Goal: Task Accomplishment & Management: Use online tool/utility

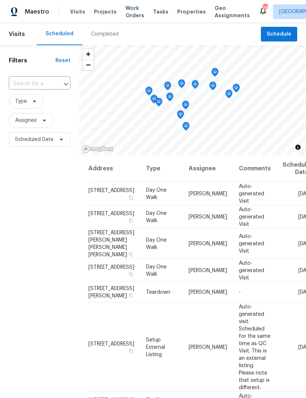
scroll to position [486, 0]
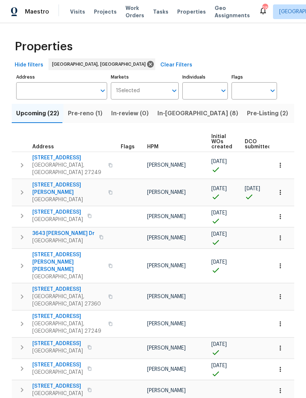
click at [134, 14] on span "Work Orders" at bounding box center [135, 11] width 19 height 15
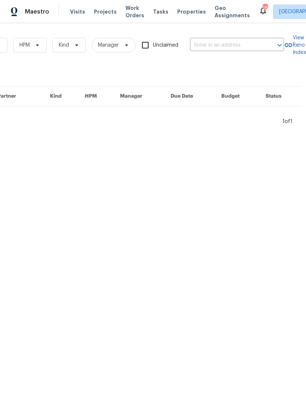
scroll to position [0, 121]
click at [205, 44] on input "text" at bounding box center [226, 45] width 73 height 11
type input "2816"
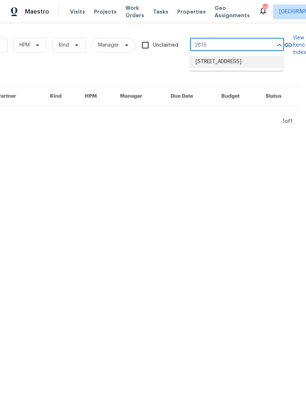
click at [212, 60] on li "[STREET_ADDRESS]" at bounding box center [237, 62] width 94 height 12
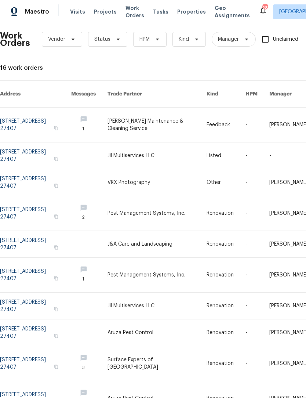
scroll to position [6, 0]
click at [18, 119] on link at bounding box center [35, 125] width 71 height 35
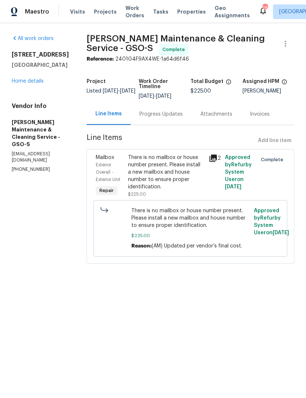
click at [21, 82] on link "Home details" at bounding box center [28, 81] width 32 height 5
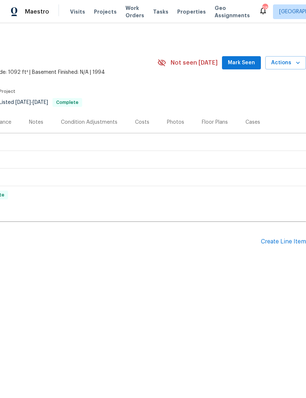
scroll to position [0, 109]
click at [276, 243] on div "Create Line Item" at bounding box center [283, 241] width 45 height 7
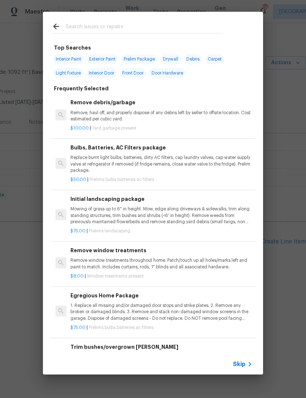
click at [83, 26] on input "text" at bounding box center [144, 27] width 156 height 11
type input "Flush"
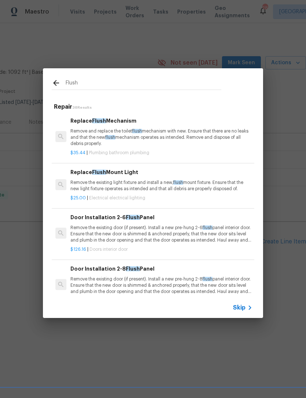
click at [111, 188] on p "Remove the existing light fixture and install a new, flush mount fixture. Ensur…" at bounding box center [161, 186] width 182 height 12
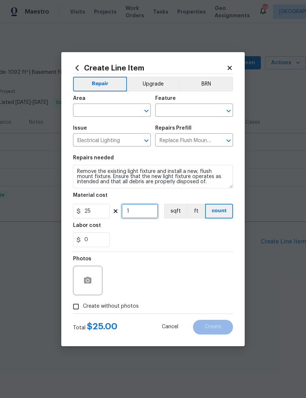
click at [140, 215] on input "1" at bounding box center [140, 211] width 37 height 15
type input "6"
click at [88, 111] on input "text" at bounding box center [101, 110] width 57 height 11
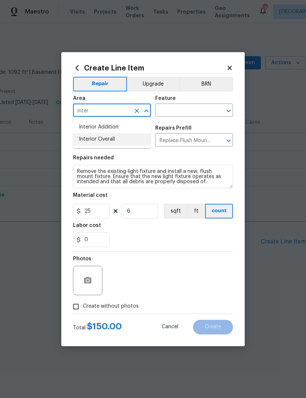
click at [107, 134] on li "Interior Overall" at bounding box center [112, 139] width 78 height 12
type input "Interior Overall"
click at [180, 108] on input "text" at bounding box center [183, 110] width 57 height 11
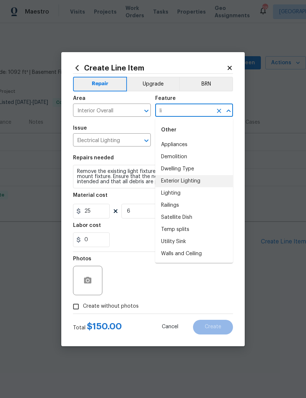
click at [195, 182] on li "Exterior Lighting" at bounding box center [194, 181] width 78 height 12
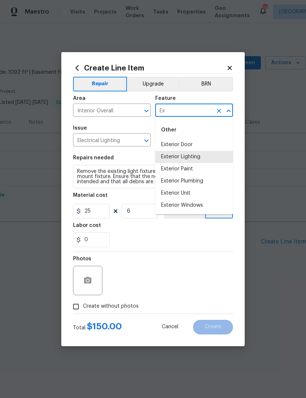
type input "E"
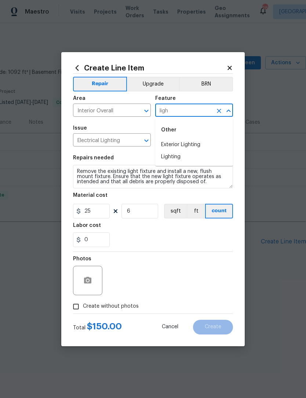
click at [170, 160] on li "Lighting" at bounding box center [194, 157] width 78 height 12
type input "Lighting"
click at [94, 286] on button "button" at bounding box center [88, 281] width 18 height 18
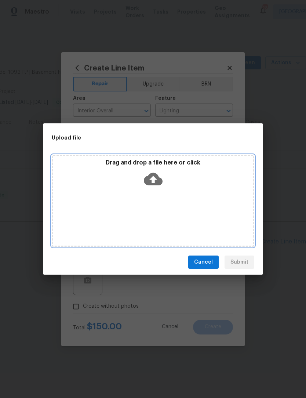
click at [113, 217] on div "Drag and drop a file here or click" at bounding box center [153, 201] width 203 height 92
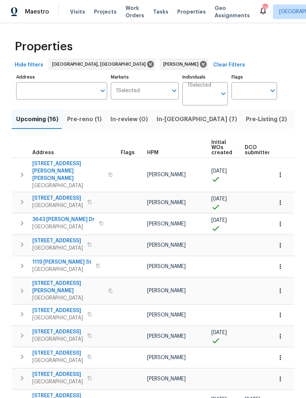
click at [82, 123] on span "Pre-reno (1)" at bounding box center [84, 119] width 35 height 10
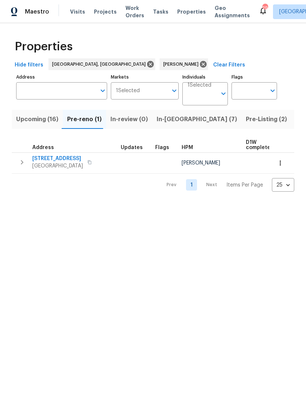
click at [171, 114] on button "In-[GEOGRAPHIC_DATA] (7)" at bounding box center [196, 119] width 89 height 19
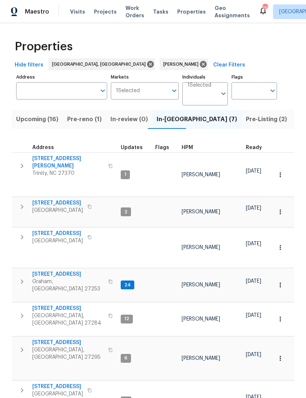
click at [246, 120] on span "Pre-Listing (2)" at bounding box center [266, 119] width 41 height 10
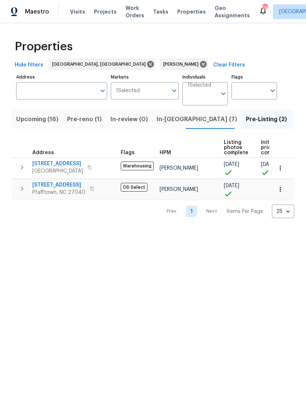
click at [56, 185] on span "4436 Lochurst Dr" at bounding box center [58, 184] width 53 height 7
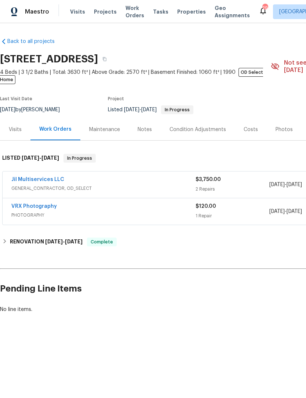
click at [279, 126] on div "Photos" at bounding box center [284, 129] width 17 height 7
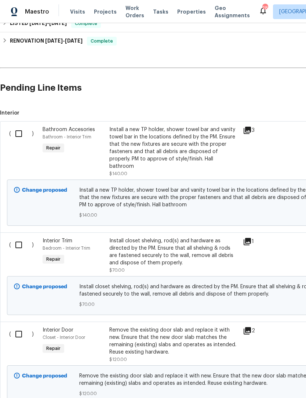
scroll to position [153, 0]
click at [20, 132] on input "checkbox" at bounding box center [21, 133] width 21 height 15
checkbox input "true"
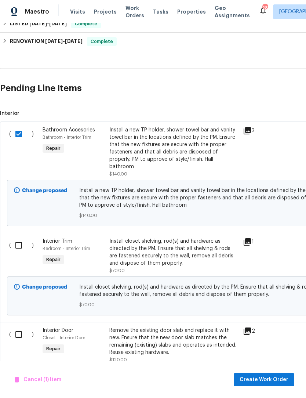
click at [24, 243] on input "checkbox" at bounding box center [21, 245] width 21 height 15
checkbox input "true"
click at [21, 330] on input "checkbox" at bounding box center [21, 334] width 21 height 15
checkbox input "true"
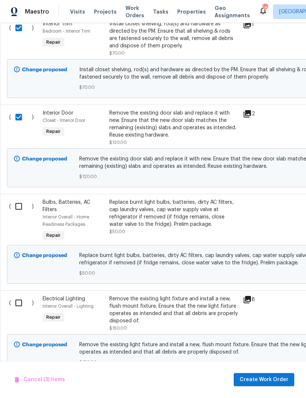
scroll to position [370, 0]
click at [22, 200] on input "checkbox" at bounding box center [21, 206] width 21 height 15
checkbox input "true"
click at [20, 296] on input "checkbox" at bounding box center [21, 303] width 21 height 15
checkbox input "true"
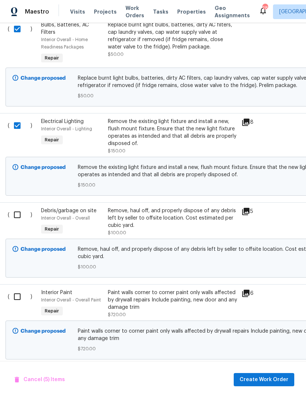
scroll to position [549, 3]
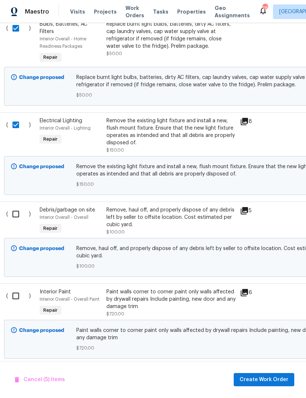
click at [22, 208] on input "checkbox" at bounding box center [18, 213] width 21 height 15
checkbox input "true"
click at [17, 290] on input "checkbox" at bounding box center [18, 295] width 21 height 15
checkbox input "true"
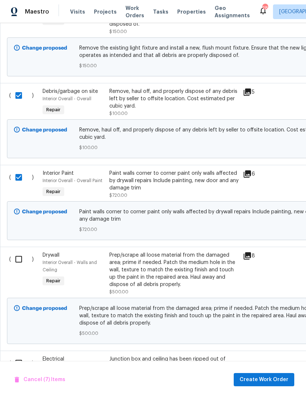
scroll to position [666, 0]
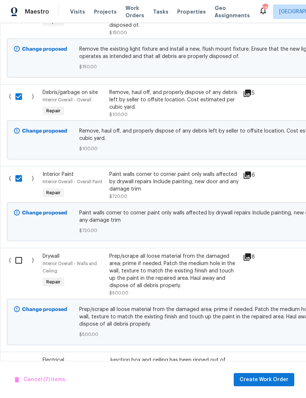
click at [22, 256] on input "checkbox" at bounding box center [21, 260] width 21 height 15
checkbox input "true"
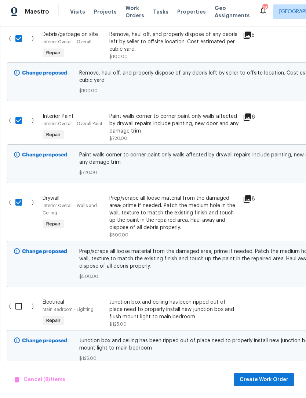
scroll to position [724, 0]
click at [23, 304] on input "checkbox" at bounding box center [21, 306] width 21 height 15
checkbox input "true"
click at [274, 378] on span "Create Work Order" at bounding box center [264, 379] width 49 height 9
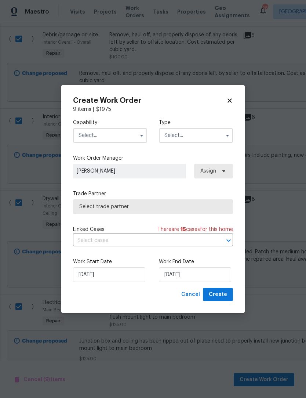
click at [124, 137] on input "text" at bounding box center [110, 135] width 74 height 15
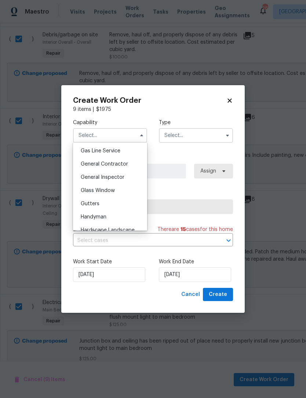
scroll to position [334, 0]
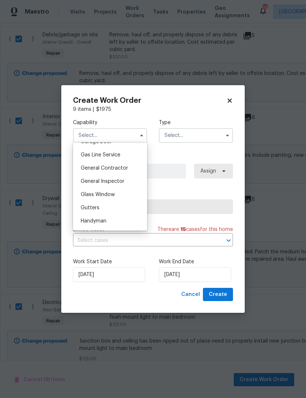
click at [113, 168] on span "General Contractor" at bounding box center [104, 168] width 47 height 5
type input "General Contractor"
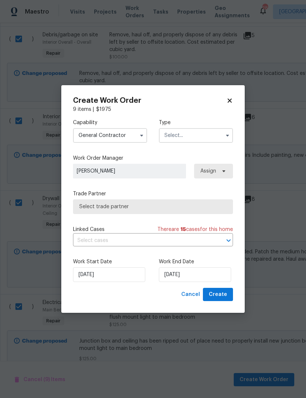
click at [176, 136] on input "text" at bounding box center [196, 135] width 74 height 15
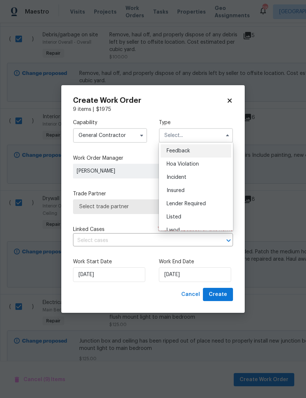
click at [176, 217] on span "Listed" at bounding box center [174, 216] width 15 height 5
type input "Listed"
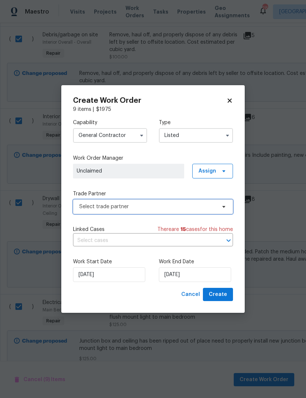
click at [134, 209] on span "Select trade partner" at bounding box center [147, 206] width 137 height 7
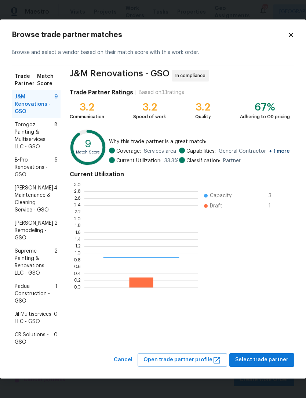
scroll to position [103, 114]
click at [31, 138] on span "Torogoz Painting & Multiservices LLC - GSO" at bounding box center [35, 135] width 40 height 29
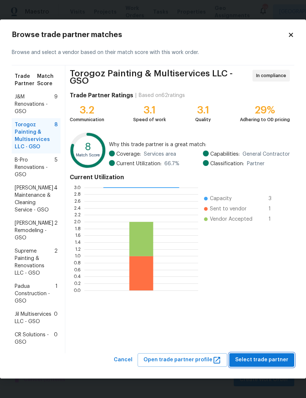
click at [266, 362] on span "Select trade partner" at bounding box center [261, 359] width 53 height 9
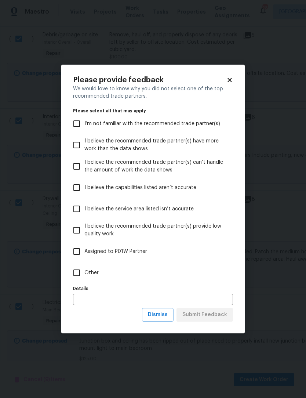
click at [78, 277] on input "Other" at bounding box center [76, 272] width 15 height 15
checkbox input "true"
click at [83, 299] on input "text" at bounding box center [153, 299] width 160 height 11
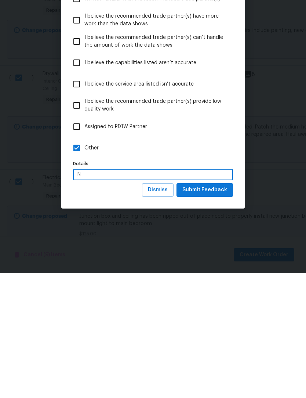
scroll to position [24, 0]
type input "New gc trying him out"
click at [210, 310] on span "Submit Feedback" at bounding box center [204, 314] width 45 height 9
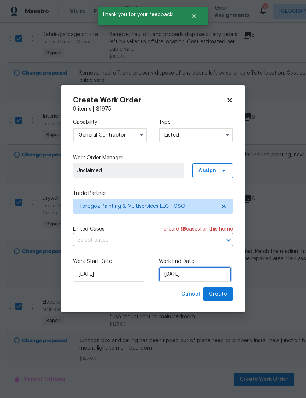
click at [199, 279] on input "[DATE]" at bounding box center [195, 274] width 72 height 15
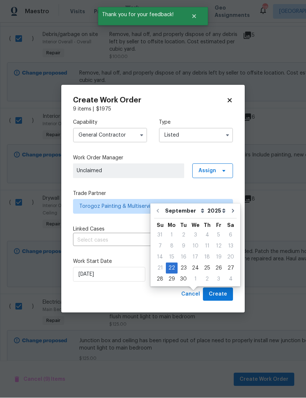
scroll to position [25, 0]
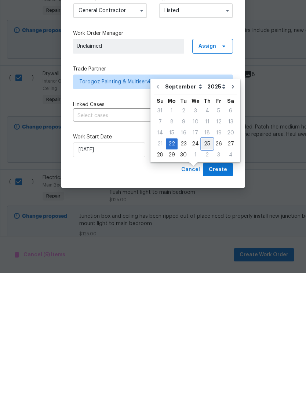
click at [203, 264] on div "25" at bounding box center [207, 269] width 11 height 10
type input "[DATE]"
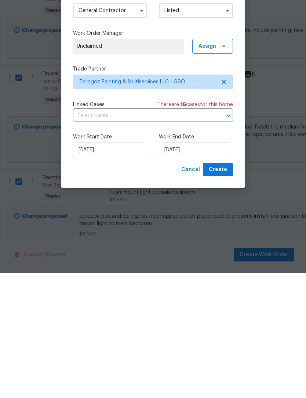
scroll to position [24, 0]
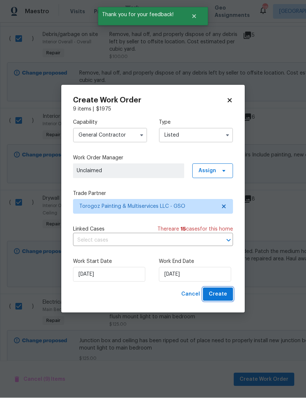
click at [221, 294] on span "Create" at bounding box center [218, 294] width 18 height 9
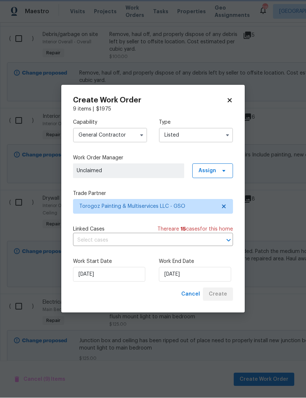
checkbox input "false"
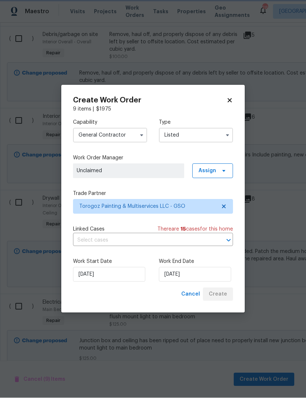
checkbox input "false"
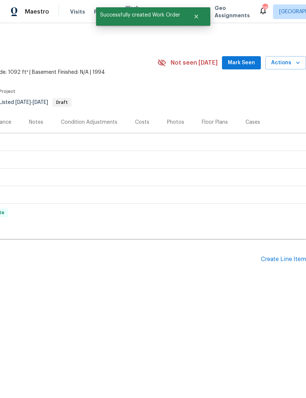
scroll to position [0, 109]
click at [245, 58] on button "Mark Seen" at bounding box center [241, 63] width 39 height 14
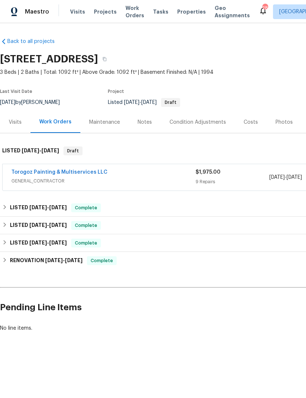
click at [38, 173] on link "Torogoz Painting & Multiservices LLC" at bounding box center [59, 172] width 96 height 5
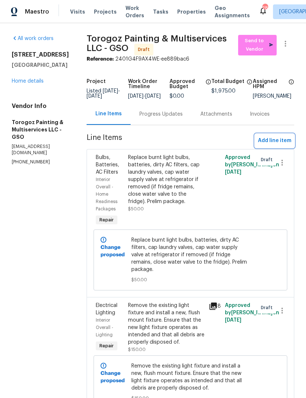
click at [276, 145] on span "Add line item" at bounding box center [274, 140] width 33 height 9
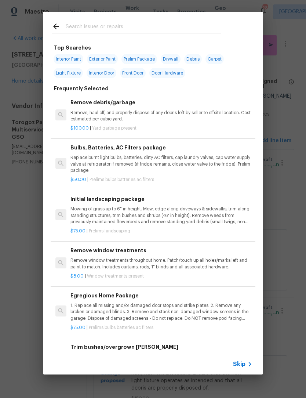
click at [76, 28] on input "text" at bounding box center [144, 27] width 156 height 11
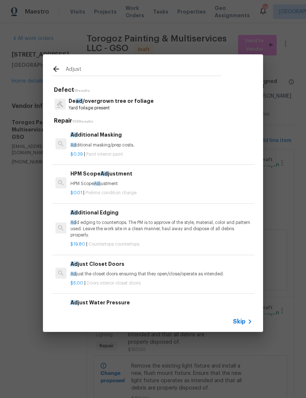
type input "Adjust"
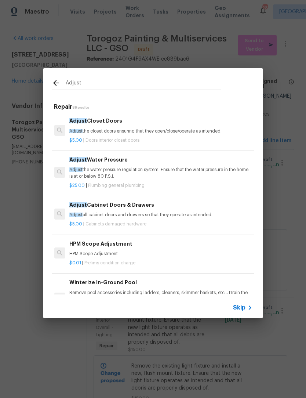
scroll to position [0, 1]
click at [104, 128] on p "Adjust the closet doors ensuring that they open/close/operate as intended." at bounding box center [160, 131] width 182 height 6
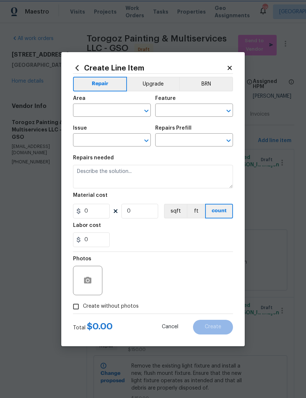
type input "Interior Door"
type input "Interior Closet Door"
type textarea "Adjust the closet doors ensuring that they open/close/operate as intended."
type input "1"
type input "Adjust Closet Doors $5.00"
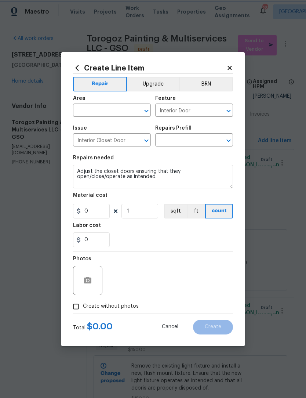
type input "5"
click at [91, 109] on input "text" at bounding box center [101, 110] width 57 height 11
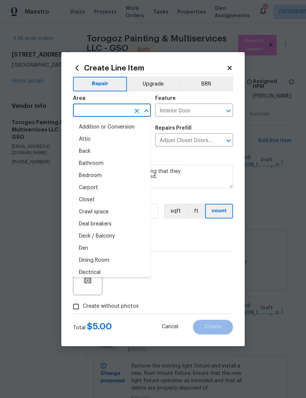
click at [230, 66] on icon at bounding box center [230, 68] width 7 height 7
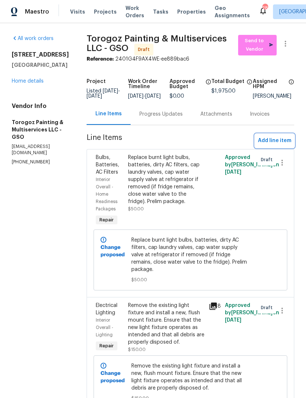
click at [276, 145] on span "Add line item" at bounding box center [274, 140] width 33 height 9
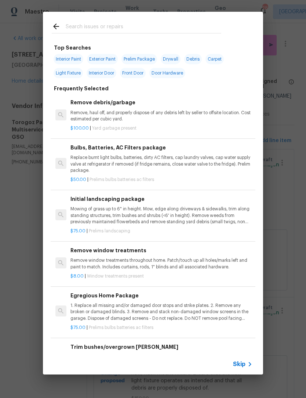
click at [73, 24] on input "text" at bounding box center [144, 27] width 156 height 11
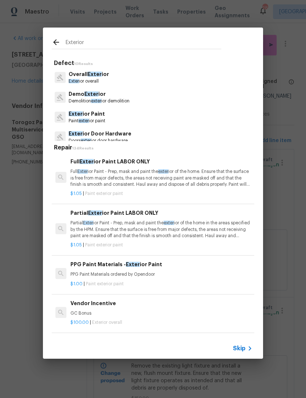
type input "Exterior"
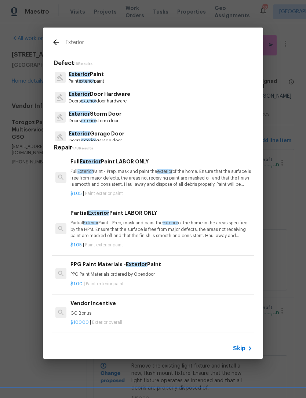
click at [116, 93] on p "Exterior Door Hardware" at bounding box center [100, 94] width 62 height 8
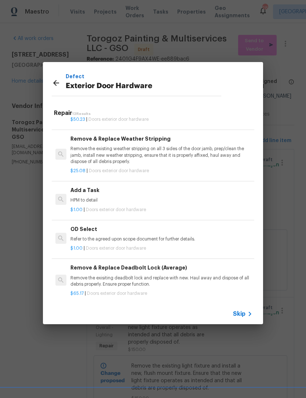
scroll to position [227, 0]
click at [86, 188] on h6 "Add a Task" at bounding box center [161, 190] width 182 height 8
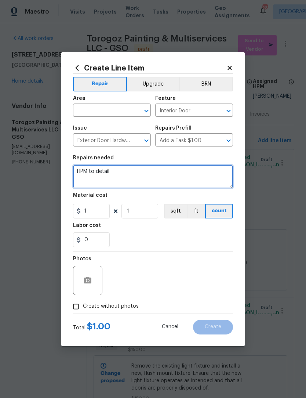
click at [129, 173] on textarea "HPM to detail" at bounding box center [153, 176] width 160 height 23
type textarea "H"
click at [178, 174] on textarea "Adjust front entry door to properly closed and latch. Deadbolt and handle." at bounding box center [153, 176] width 160 height 23
type textarea "Adjust front entry door to properly close and latch. Deadbolt and handle."
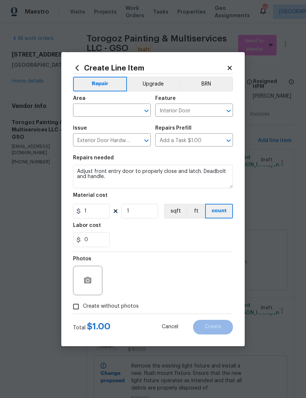
click at [90, 107] on input "text" at bounding box center [101, 110] width 57 height 11
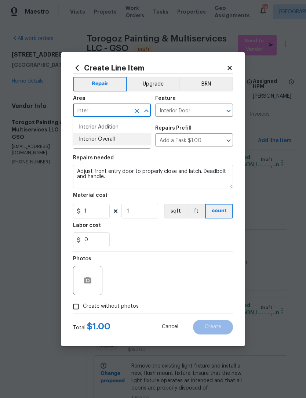
click at [101, 142] on li "Interior Overall" at bounding box center [112, 139] width 78 height 12
type input "Interior Overall"
click at [103, 210] on input "1" at bounding box center [91, 211] width 37 height 15
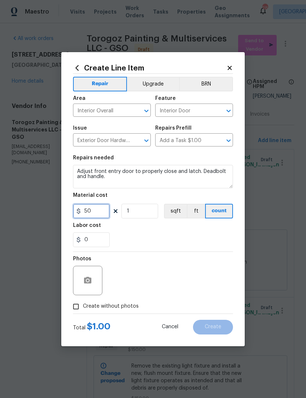
type input "50"
click at [86, 287] on button "button" at bounding box center [88, 281] width 18 height 18
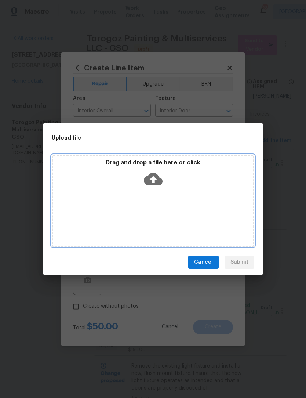
click at [185, 209] on div "Drag and drop a file here or click" at bounding box center [153, 201] width 203 height 92
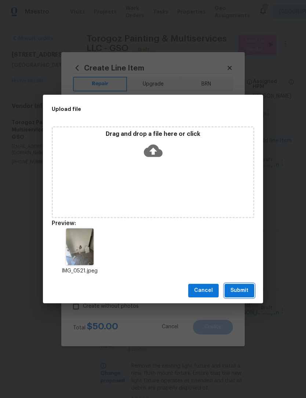
click at [250, 293] on button "Submit" at bounding box center [240, 291] width 30 height 14
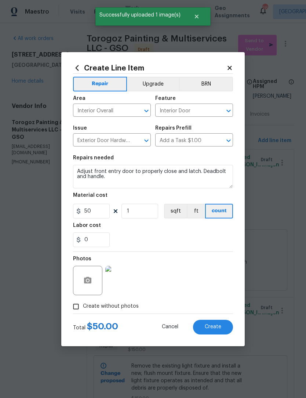
click at [218, 333] on button "Create" at bounding box center [213, 327] width 40 height 15
type input "0"
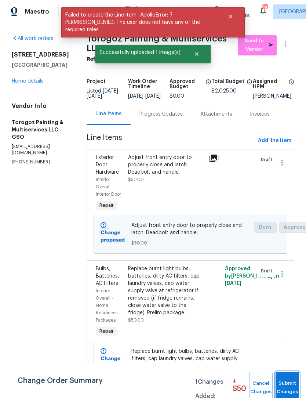
click at [291, 383] on span "Submit Changes" at bounding box center [287, 387] width 16 height 17
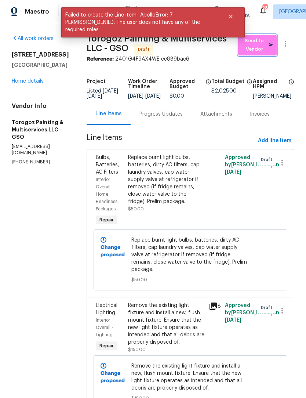
click at [259, 41] on span "Send to Vendor" at bounding box center [257, 45] width 31 height 17
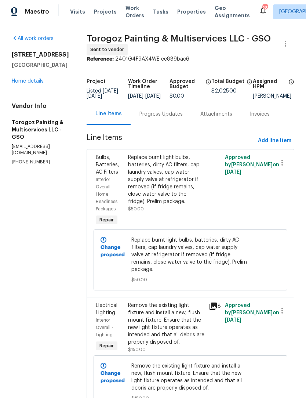
click at [30, 82] on link "Home details" at bounding box center [28, 81] width 32 height 5
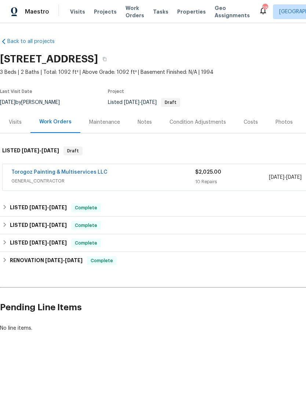
click at [79, 173] on link "Torogoz Painting & Multiservices LLC" at bounding box center [59, 172] width 96 height 5
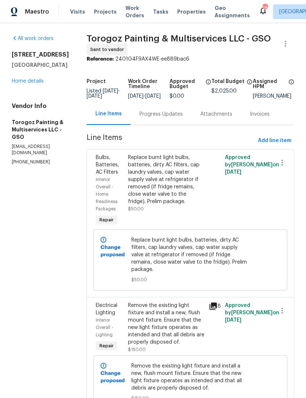
click at [176, 118] on div "Progress Updates" at bounding box center [161, 114] width 43 height 7
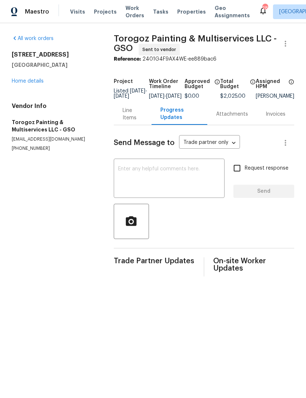
click at [136, 177] on textarea at bounding box center [169, 179] width 102 height 26
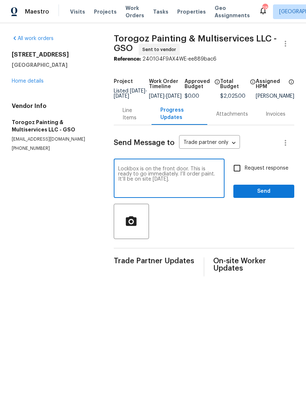
type textarea "Lockbox is on the front door. This is ready to go immediately. I’ll order paint…"
click at [236, 173] on input "Request response" at bounding box center [236, 167] width 15 height 15
checkbox input "true"
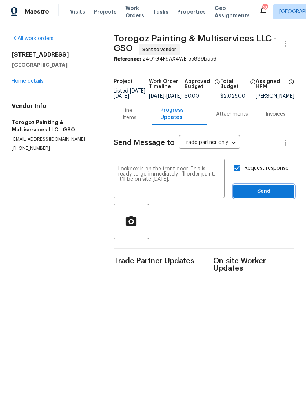
click at [264, 196] on span "Send" at bounding box center [263, 191] width 49 height 9
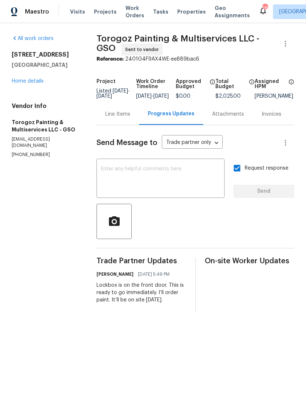
click at [124, 324] on html "Maestro Visits Projects Work Orders Tasks Properties Geo Assignments [STREET_AD…" at bounding box center [153, 162] width 306 height 324
click at [10, 324] on html "Maestro Visits Projects Work Orders Tasks Properties Geo Assignments [STREET_AD…" at bounding box center [153, 162] width 306 height 324
click at [21, 79] on link "Home details" at bounding box center [28, 81] width 32 height 5
